Goal: Navigation & Orientation: Find specific page/section

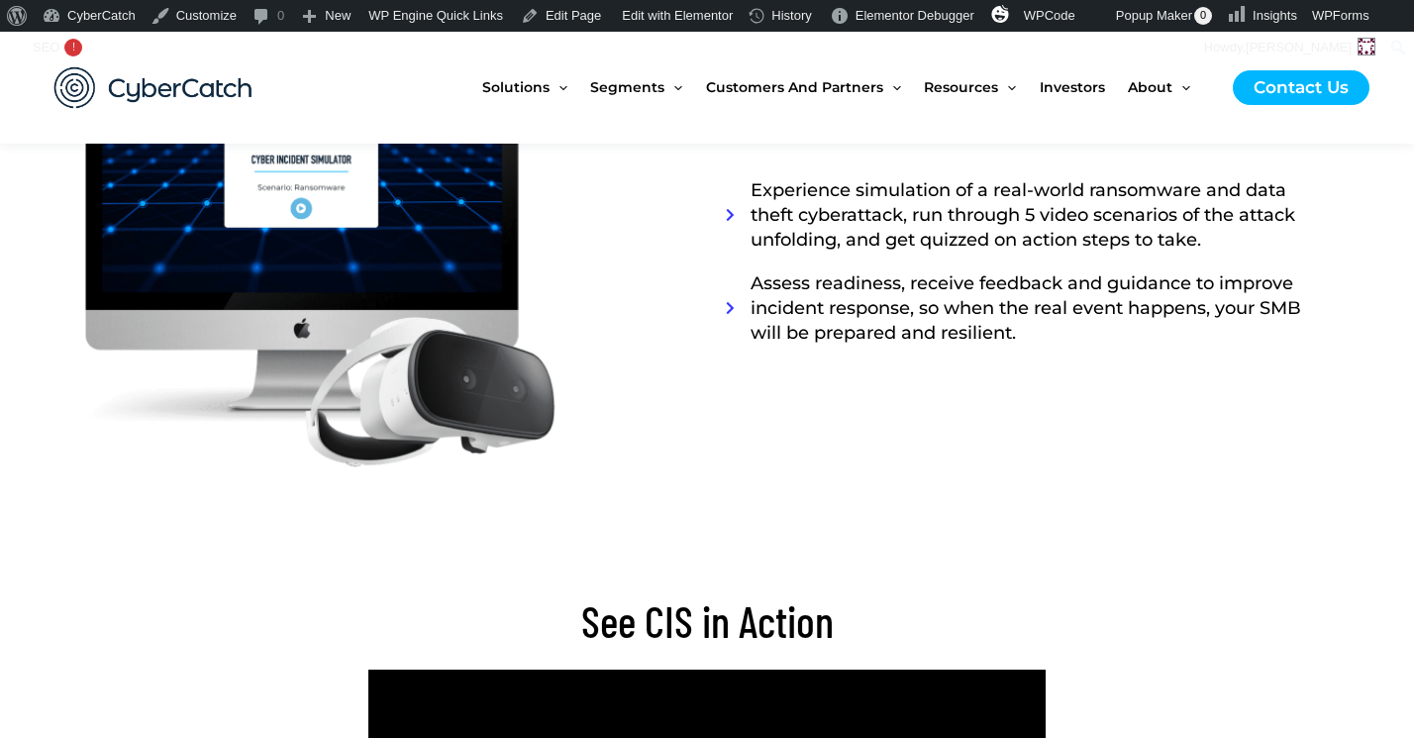
scroll to position [3631, 0]
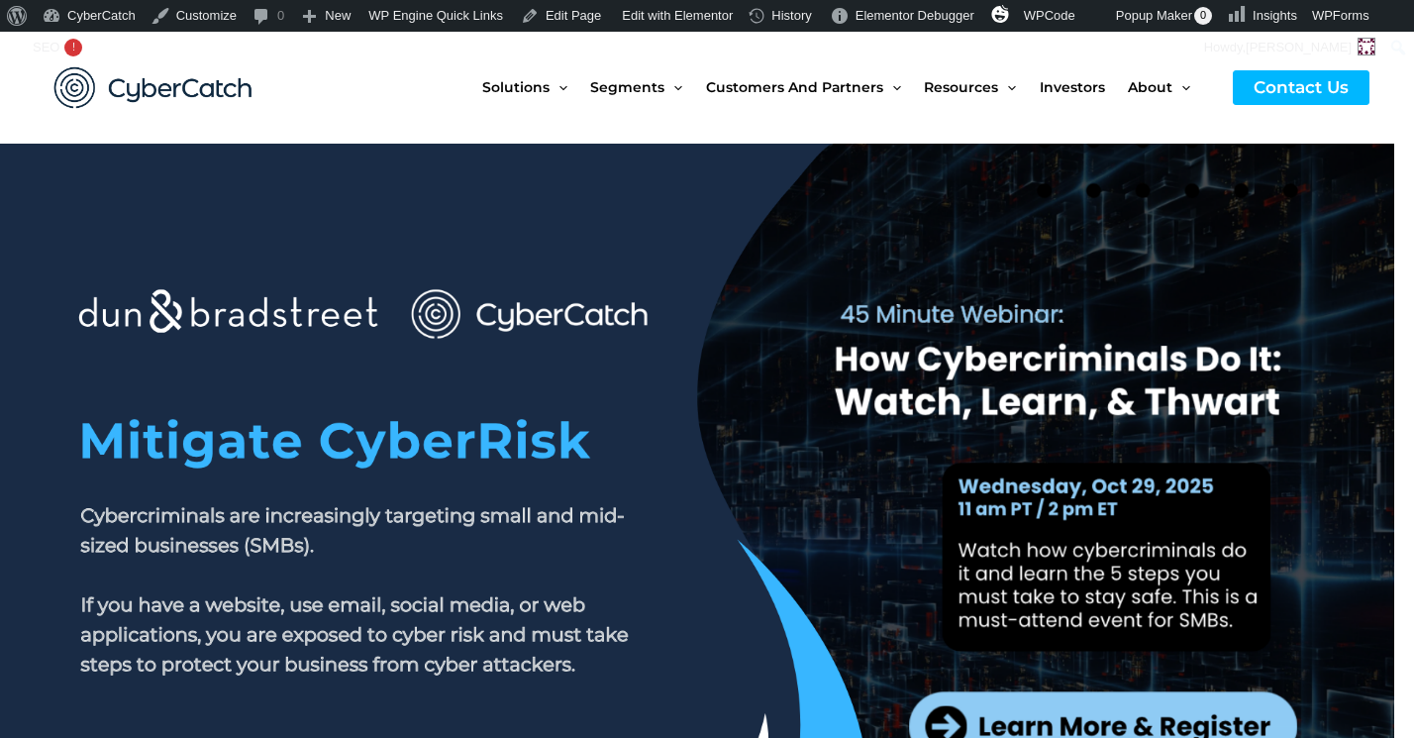
click at [701, 349] on div at bounding box center [706, 621] width 1109 height 594
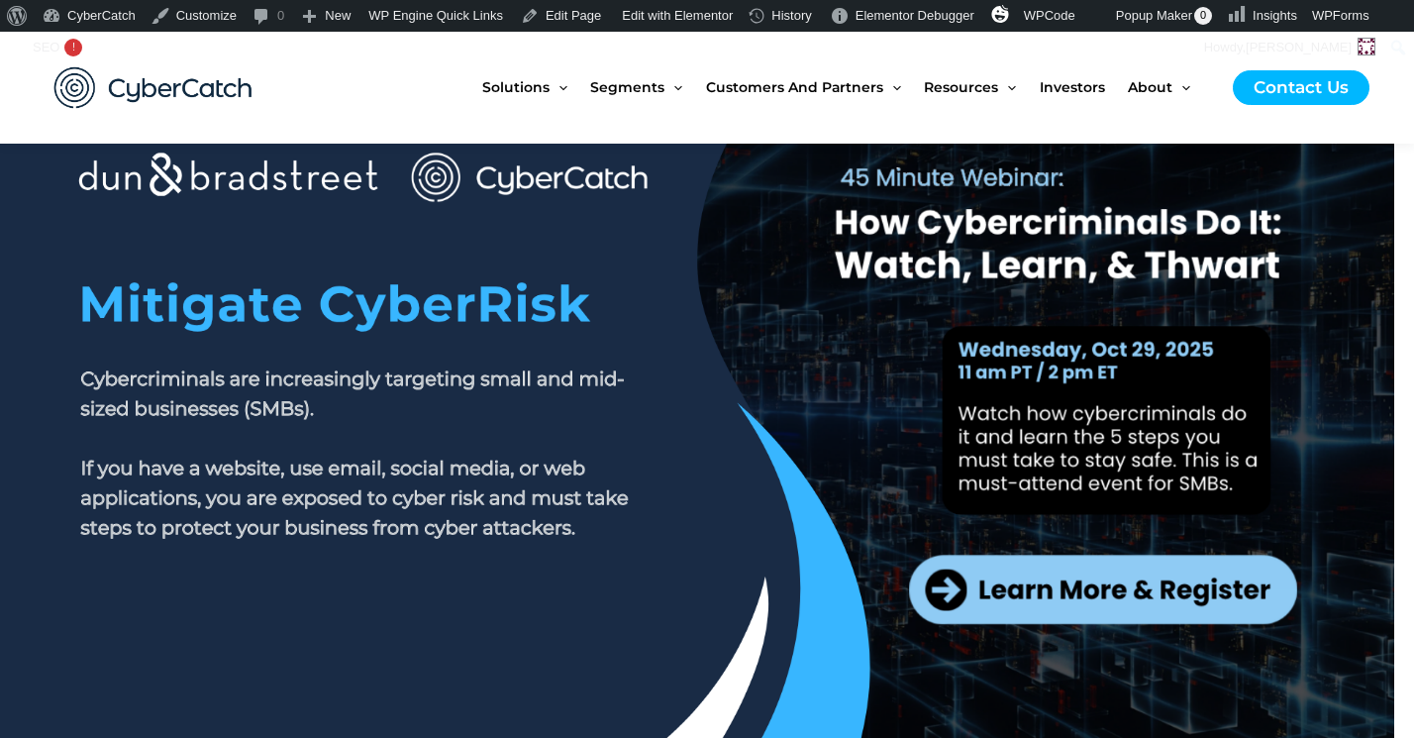
scroll to position [148, 0]
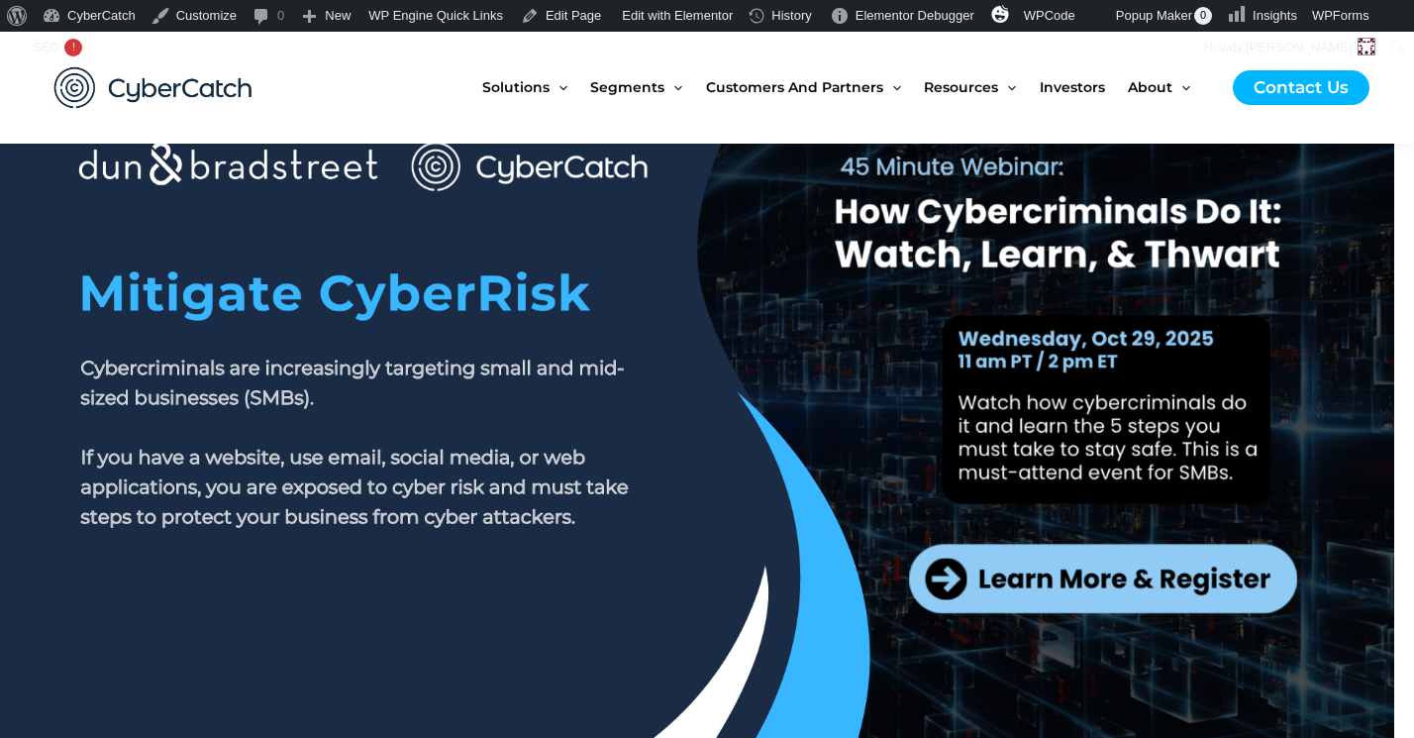
click at [1007, 572] on link at bounding box center [707, 388] width 1414 height 784
